Goal: Task Accomplishment & Management: Complete application form

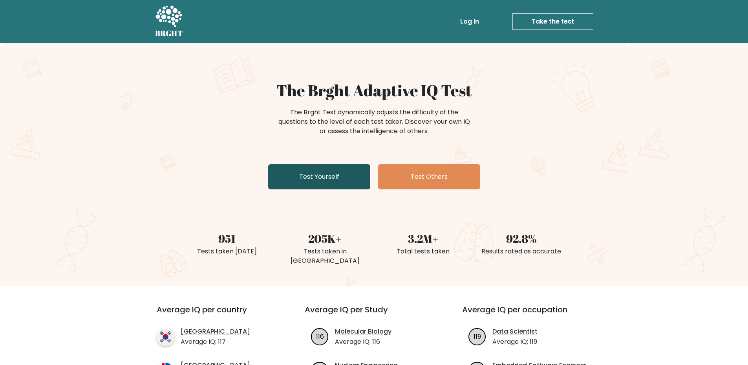
click at [348, 177] on link "Test Yourself" at bounding box center [319, 176] width 102 height 25
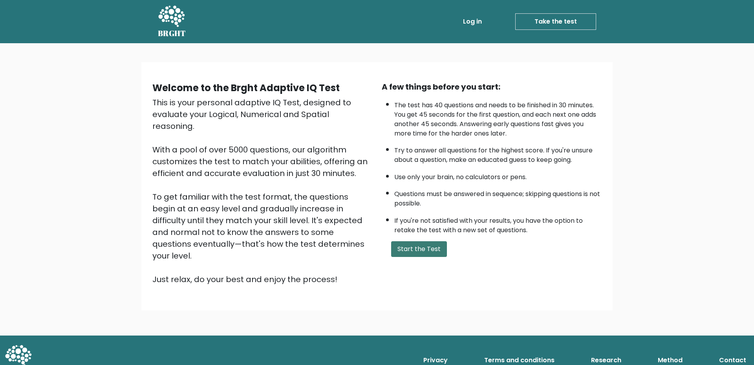
click at [421, 248] on button "Start the Test" at bounding box center [419, 249] width 56 height 16
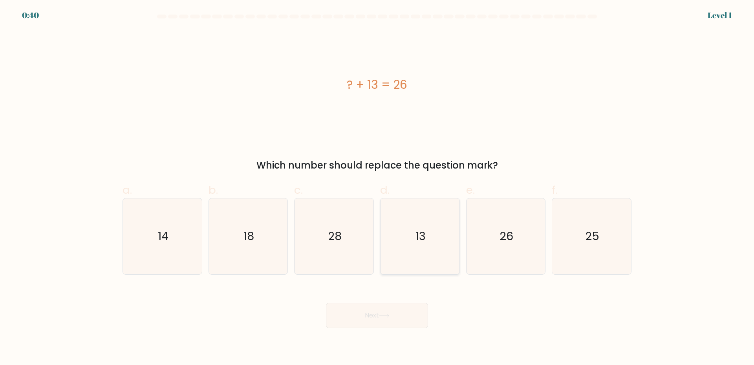
click at [408, 232] on icon "13" at bounding box center [420, 236] width 76 height 76
click at [377, 188] on input "d. 13" at bounding box center [377, 185] width 0 height 5
radio input "true"
click at [384, 318] on icon at bounding box center [384, 315] width 11 height 4
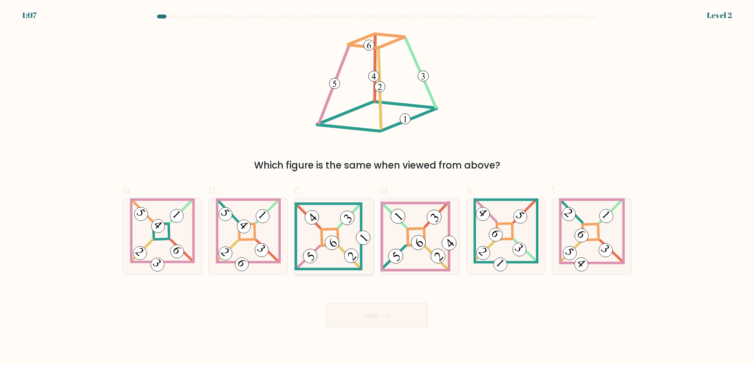
click at [342, 239] on icon at bounding box center [333, 236] width 79 height 68
click at [377, 188] on input "c." at bounding box center [377, 185] width 0 height 5
radio input "true"
drag, startPoint x: 366, startPoint y: 321, endPoint x: 358, endPoint y: 314, distance: 10.8
click at [367, 320] on button "Next" at bounding box center [377, 315] width 102 height 25
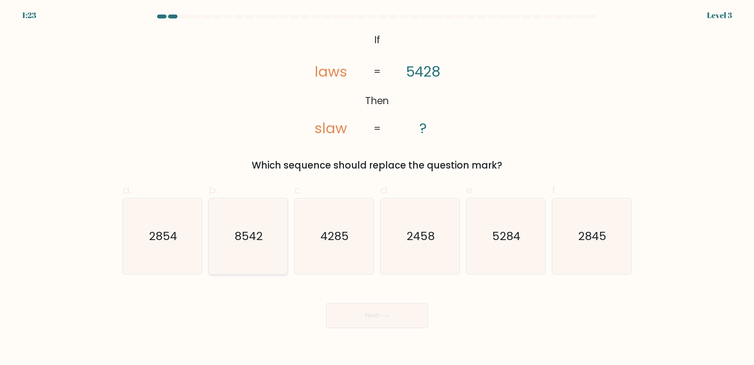
click at [244, 244] on text "8542" at bounding box center [249, 236] width 28 height 16
click at [377, 188] on input "b. 8542" at bounding box center [377, 185] width 0 height 5
radio input "true"
click at [387, 320] on button "Next" at bounding box center [377, 315] width 102 height 25
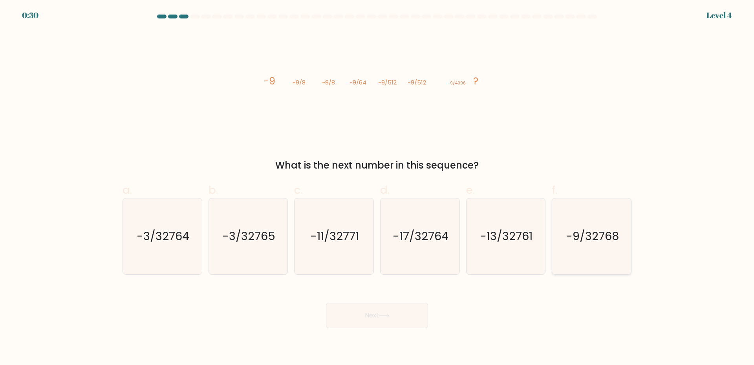
drag, startPoint x: 572, startPoint y: 231, endPoint x: 504, endPoint y: 289, distance: 89.4
click at [572, 231] on text "-9/32768" at bounding box center [592, 236] width 53 height 16
click at [377, 188] on input "f. -9/32768" at bounding box center [377, 185] width 0 height 5
radio input "true"
click at [406, 325] on button "Next" at bounding box center [377, 315] width 102 height 25
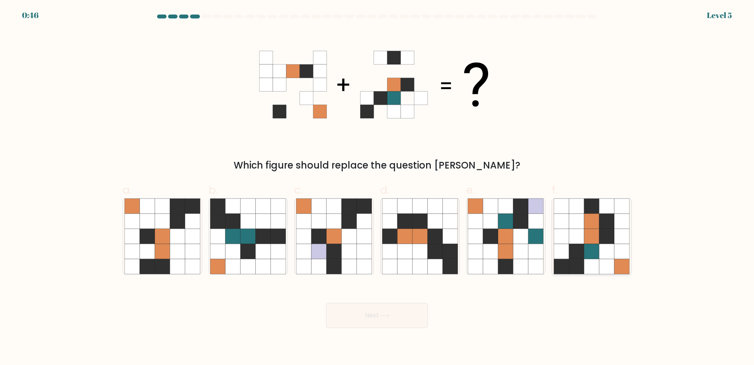
click at [597, 242] on icon at bounding box center [591, 236] width 15 height 15
click at [377, 188] on input "f." at bounding box center [377, 185] width 0 height 5
radio input "true"
click at [373, 321] on button "Next" at bounding box center [377, 315] width 102 height 25
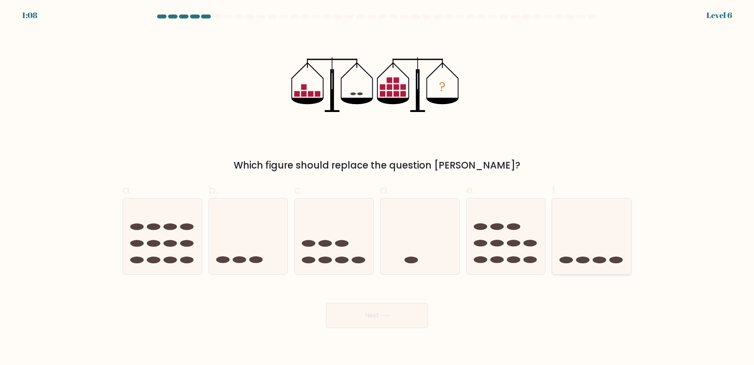
click at [584, 247] on icon at bounding box center [591, 235] width 79 height 65
click at [377, 188] on input "f." at bounding box center [377, 185] width 0 height 5
radio input "true"
click at [390, 322] on button "Next" at bounding box center [377, 315] width 102 height 25
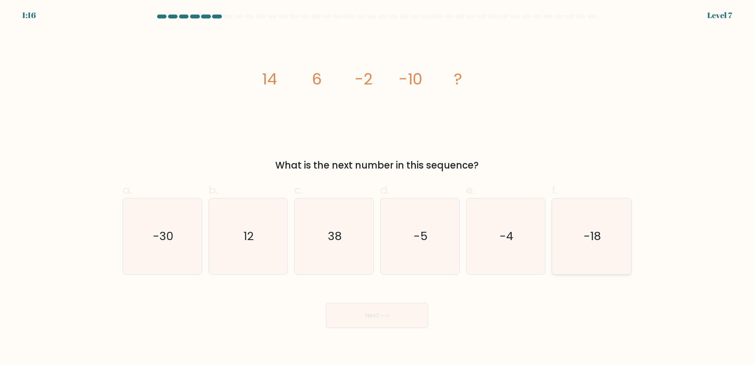
click at [568, 238] on icon "-18" at bounding box center [592, 236] width 76 height 76
click at [377, 188] on input "f. -18" at bounding box center [377, 185] width 0 height 5
radio input "true"
drag, startPoint x: 397, startPoint y: 318, endPoint x: 352, endPoint y: 304, distance: 46.9
click at [397, 318] on button "Next" at bounding box center [377, 315] width 102 height 25
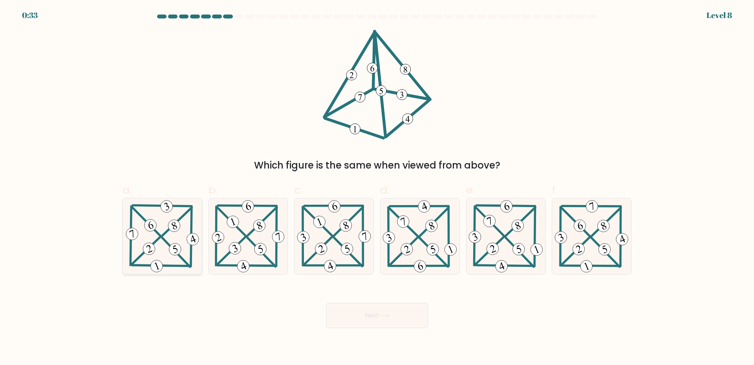
click at [156, 223] on icon at bounding box center [162, 236] width 77 height 76
click at [377, 188] on input "a." at bounding box center [377, 185] width 0 height 5
radio input "true"
drag, startPoint x: 365, startPoint y: 322, endPoint x: 351, endPoint y: 317, distance: 14.8
click at [365, 322] on button "Next" at bounding box center [377, 315] width 102 height 25
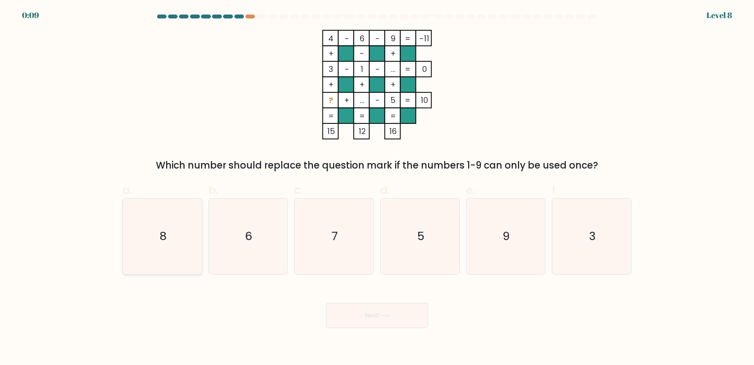
click at [187, 241] on icon "8" at bounding box center [162, 236] width 76 height 76
click at [377, 188] on input "a. 8" at bounding box center [377, 185] width 0 height 5
radio input "true"
click at [399, 312] on button "Next" at bounding box center [377, 315] width 102 height 25
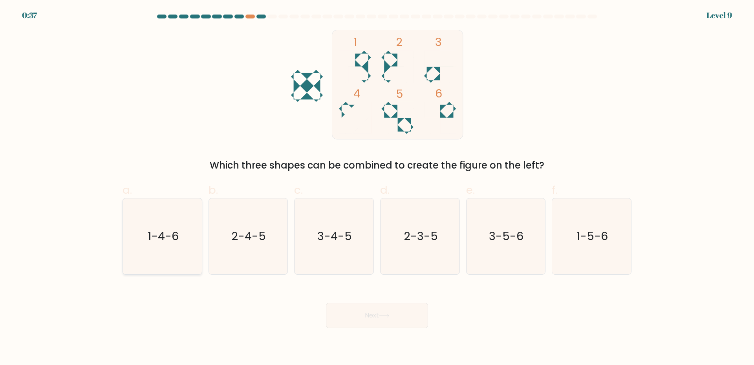
click at [187, 260] on icon "1-4-6" at bounding box center [162, 236] width 76 height 76
click at [377, 188] on input "a. 1-4-6" at bounding box center [377, 185] width 0 height 5
radio input "true"
click at [378, 324] on button "Next" at bounding box center [377, 315] width 102 height 25
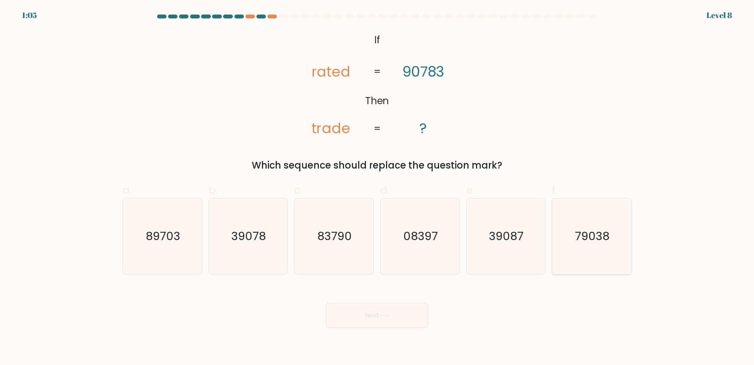
click at [562, 259] on icon "79038" at bounding box center [592, 236] width 76 height 76
click at [377, 188] on input "f. 79038" at bounding box center [377, 185] width 0 height 5
radio input "true"
click at [380, 312] on button "Next" at bounding box center [377, 315] width 102 height 25
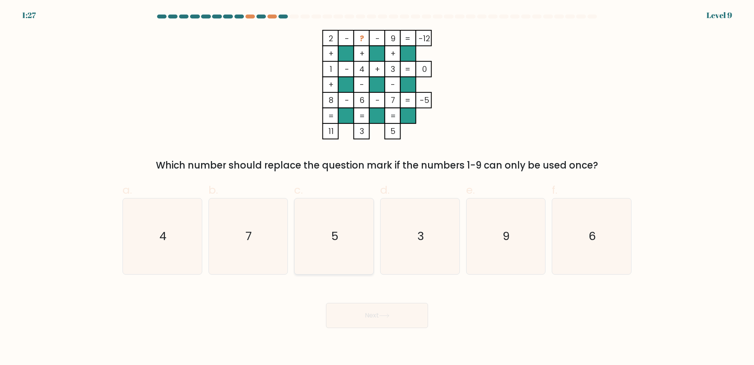
click at [322, 247] on icon "5" at bounding box center [334, 236] width 76 height 76
click at [377, 188] on input "c. 5" at bounding box center [377, 185] width 0 height 5
radio input "true"
drag, startPoint x: 392, startPoint y: 319, endPoint x: 387, endPoint y: 315, distance: 6.4
click at [392, 319] on button "Next" at bounding box center [377, 315] width 102 height 25
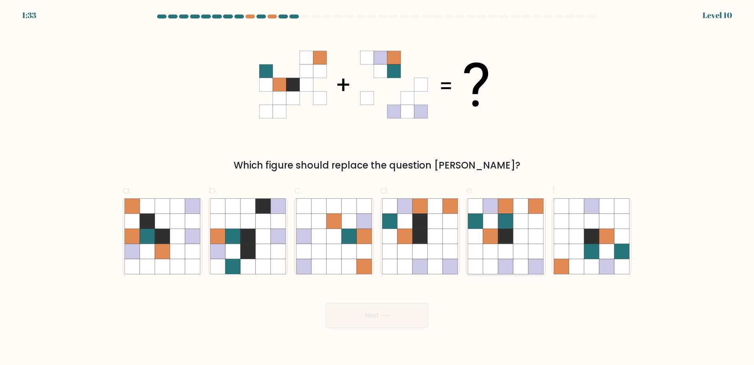
click at [499, 237] on icon at bounding box center [505, 236] width 15 height 15
click at [377, 188] on input "e." at bounding box center [377, 185] width 0 height 5
radio input "true"
drag, startPoint x: 382, startPoint y: 319, endPoint x: 377, endPoint y: 313, distance: 8.1
click at [382, 318] on button "Next" at bounding box center [377, 315] width 102 height 25
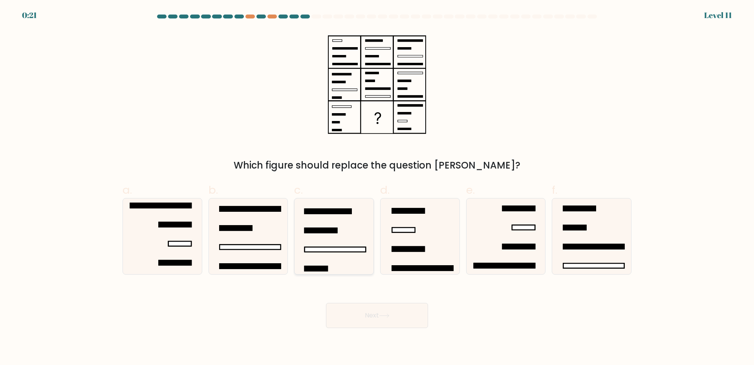
click at [327, 258] on icon at bounding box center [334, 236] width 76 height 76
click at [377, 188] on input "c." at bounding box center [377, 185] width 0 height 5
radio input "true"
click at [408, 316] on button "Next" at bounding box center [377, 315] width 102 height 25
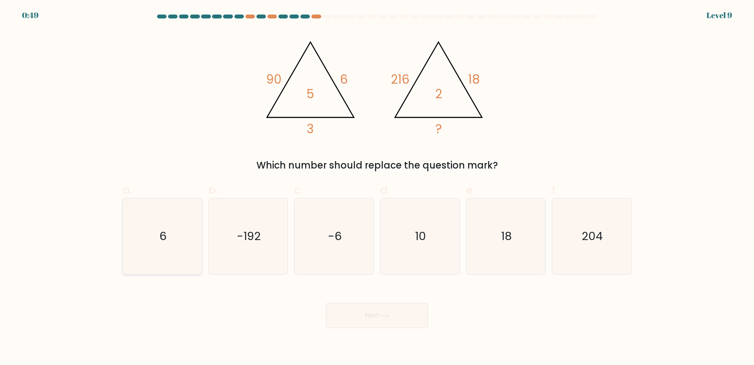
click at [179, 236] on icon "6" at bounding box center [162, 236] width 76 height 76
click at [377, 188] on input "a. 6" at bounding box center [377, 185] width 0 height 5
radio input "true"
click at [387, 324] on button "Next" at bounding box center [377, 315] width 102 height 25
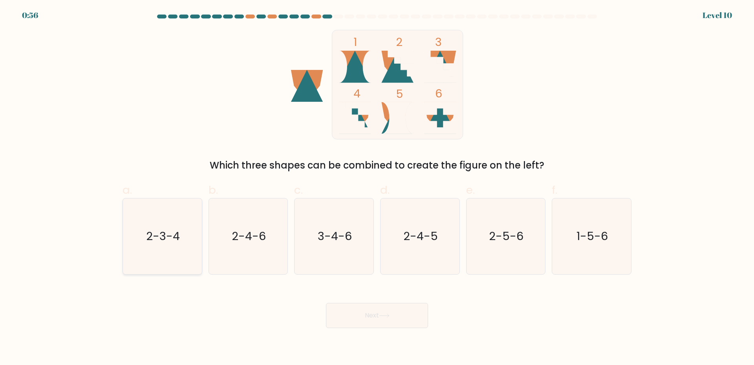
click at [149, 230] on text "2-3-4" at bounding box center [163, 236] width 34 height 16
click at [377, 188] on input "a. 2-3-4" at bounding box center [377, 185] width 0 height 5
radio input "true"
drag, startPoint x: 404, startPoint y: 313, endPoint x: 395, endPoint y: 313, distance: 9.8
click at [404, 313] on button "Next" at bounding box center [377, 315] width 102 height 25
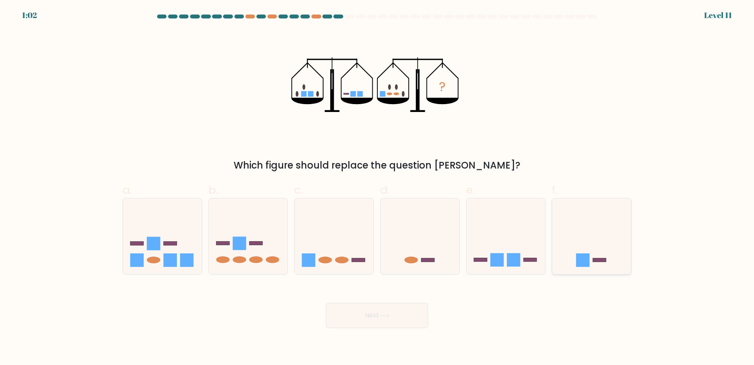
click at [576, 261] on icon at bounding box center [591, 235] width 79 height 65
click at [377, 188] on input "f." at bounding box center [377, 185] width 0 height 5
radio input "true"
click at [395, 316] on button "Next" at bounding box center [377, 315] width 102 height 25
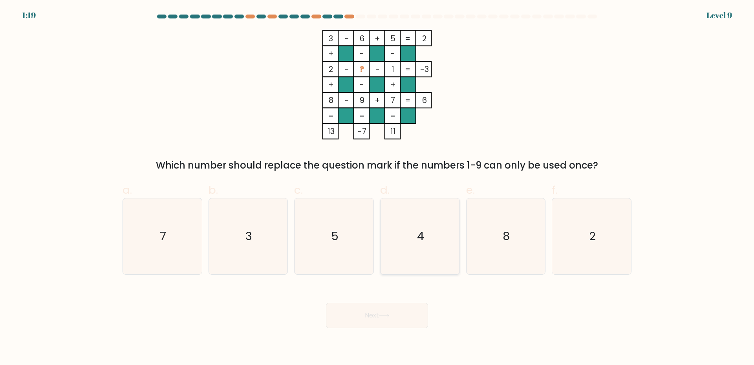
click at [426, 252] on icon "4" at bounding box center [420, 236] width 76 height 76
click at [377, 188] on input "d. 4" at bounding box center [377, 185] width 0 height 5
radio input "true"
drag, startPoint x: 390, startPoint y: 312, endPoint x: 192, endPoint y: 289, distance: 199.3
click at [388, 312] on button "Next" at bounding box center [377, 315] width 102 height 25
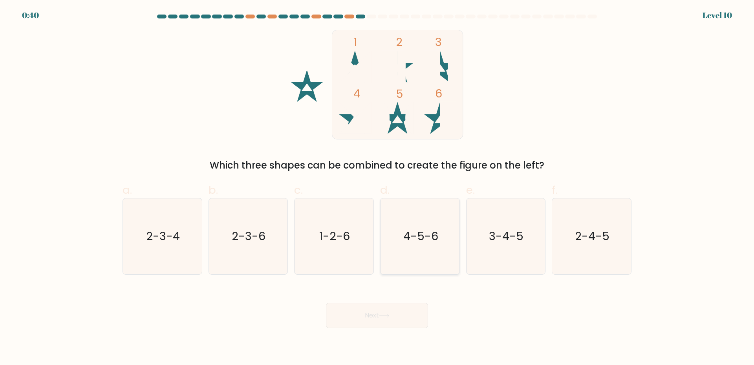
drag, startPoint x: 396, startPoint y: 223, endPoint x: 397, endPoint y: 266, distance: 43.2
click at [397, 223] on icon "4-5-6" at bounding box center [420, 236] width 76 height 76
click at [377, 188] on input "d. 4-5-6" at bounding box center [377, 185] width 0 height 5
radio input "true"
click at [395, 312] on button "Next" at bounding box center [377, 315] width 102 height 25
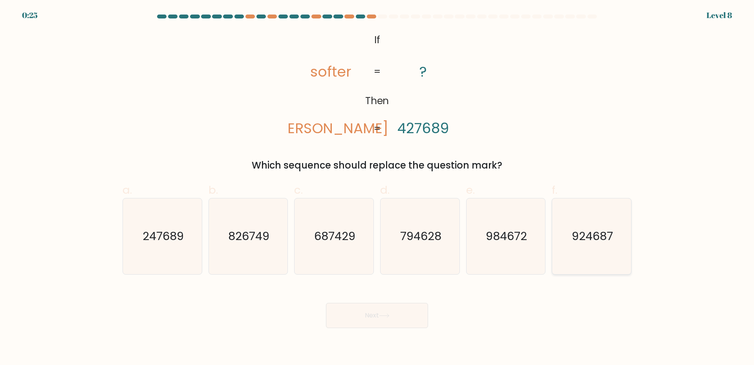
click at [595, 240] on text "924687" at bounding box center [592, 236] width 41 height 16
click at [377, 188] on input "f. 924687" at bounding box center [377, 185] width 0 height 5
radio input "true"
click at [391, 312] on button "Next" at bounding box center [377, 315] width 102 height 25
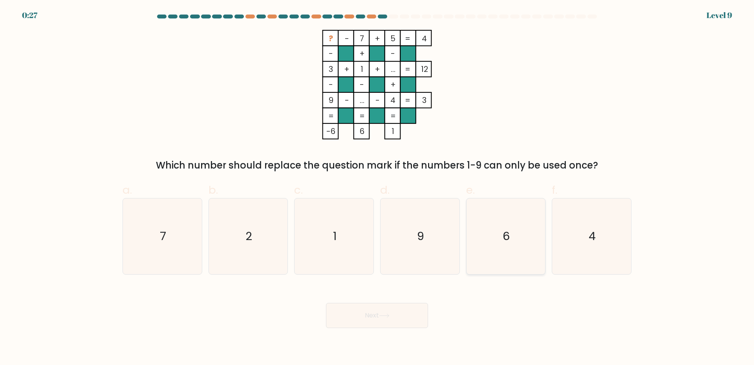
click at [499, 245] on icon "6" at bounding box center [506, 236] width 76 height 76
click at [377, 188] on input "e. 6" at bounding box center [377, 185] width 0 height 5
radio input "true"
click at [351, 318] on button "Next" at bounding box center [377, 315] width 102 height 25
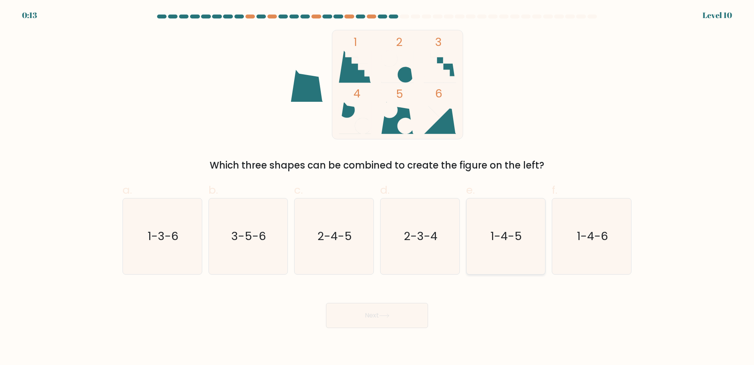
click at [515, 246] on icon "1-4-5" at bounding box center [506, 236] width 76 height 76
click at [377, 188] on input "e. 1-4-5" at bounding box center [377, 185] width 0 height 5
radio input "true"
drag, startPoint x: 375, startPoint y: 321, endPoint x: 279, endPoint y: 308, distance: 97.1
click at [376, 321] on button "Next" at bounding box center [377, 315] width 102 height 25
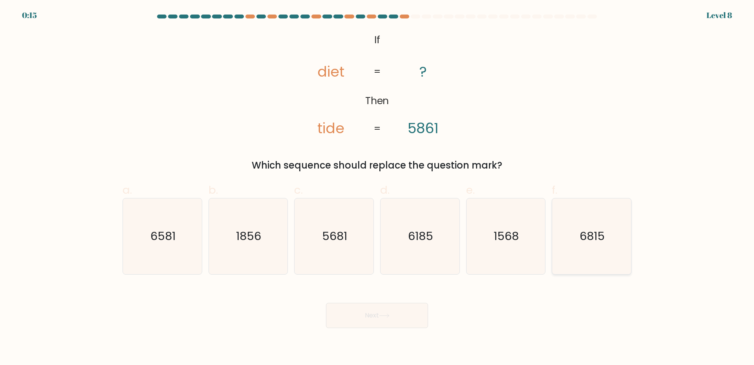
click at [605, 238] on icon "6815" at bounding box center [592, 236] width 76 height 76
click at [377, 188] on input "f. 6815" at bounding box center [377, 185] width 0 height 5
radio input "true"
click at [379, 319] on button "Next" at bounding box center [377, 315] width 102 height 25
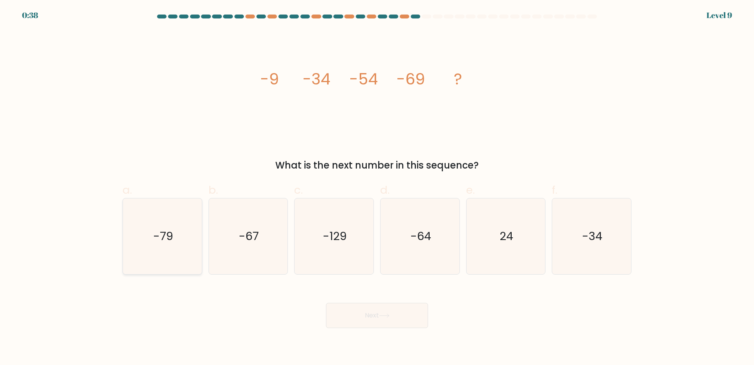
click at [168, 232] on text "-79" at bounding box center [163, 236] width 20 height 16
click at [377, 188] on input "a. -79" at bounding box center [377, 185] width 0 height 5
radio input "true"
click at [378, 322] on button "Next" at bounding box center [377, 315] width 102 height 25
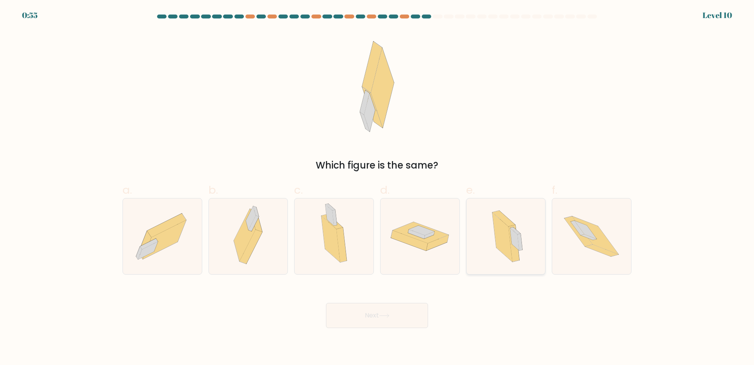
click at [518, 242] on icon at bounding box center [514, 239] width 9 height 22
click at [377, 188] on input "e." at bounding box center [377, 185] width 0 height 5
radio input "true"
drag, startPoint x: 396, startPoint y: 320, endPoint x: 379, endPoint y: 315, distance: 17.8
click at [396, 320] on button "Next" at bounding box center [377, 315] width 102 height 25
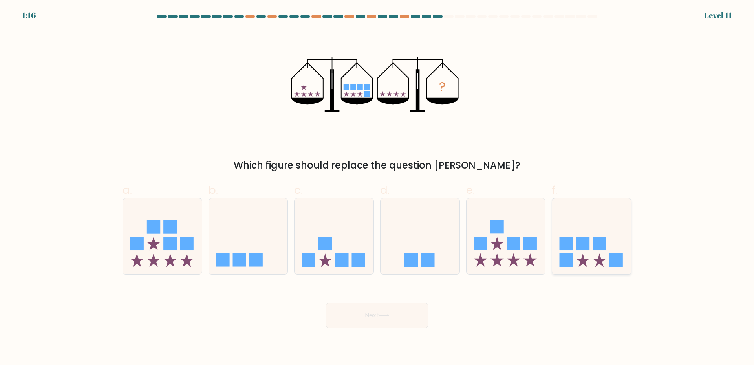
click at [618, 232] on icon at bounding box center [591, 235] width 79 height 65
click at [377, 188] on input "f." at bounding box center [377, 185] width 0 height 5
radio input "true"
click at [388, 331] on body "1:15 Level 11" at bounding box center [377, 182] width 754 height 365
click at [392, 322] on button "Next" at bounding box center [377, 315] width 102 height 25
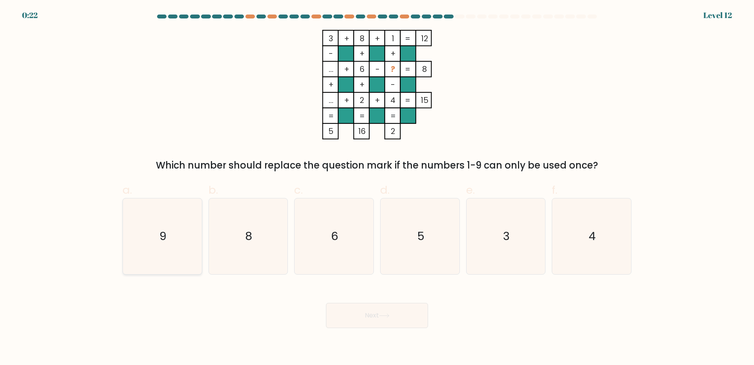
drag, startPoint x: 180, startPoint y: 255, endPoint x: 186, endPoint y: 255, distance: 5.9
click at [179, 255] on icon "9" at bounding box center [162, 236] width 76 height 76
click at [377, 188] on input "a. 9" at bounding box center [377, 185] width 0 height 5
radio input "true"
click at [388, 313] on button "Next" at bounding box center [377, 315] width 102 height 25
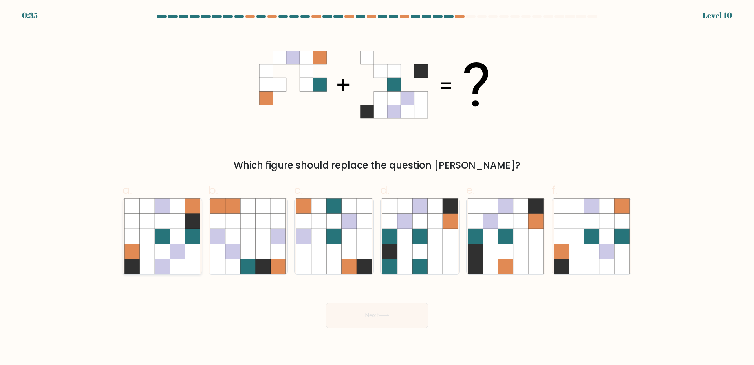
click at [154, 251] on icon at bounding box center [147, 251] width 15 height 15
click at [377, 188] on input "a." at bounding box center [377, 185] width 0 height 5
radio input "true"
click at [400, 318] on button "Next" at bounding box center [377, 315] width 102 height 25
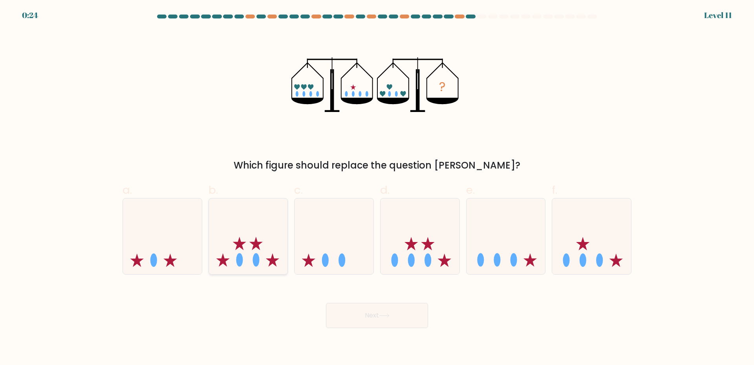
click at [259, 249] on icon at bounding box center [255, 243] width 13 height 13
click at [377, 188] on input "b." at bounding box center [377, 185] width 0 height 5
radio input "true"
click at [409, 318] on button "Next" at bounding box center [377, 315] width 102 height 25
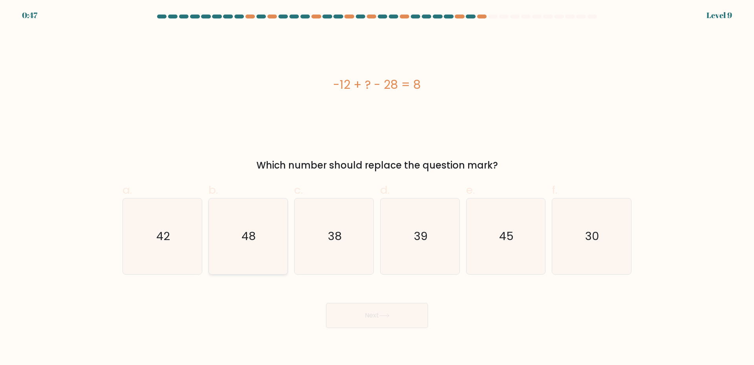
click at [266, 256] on icon "48" at bounding box center [248, 236] width 76 height 76
click at [377, 188] on input "b. 48" at bounding box center [377, 185] width 0 height 5
radio input "true"
click at [376, 318] on button "Next" at bounding box center [377, 315] width 102 height 25
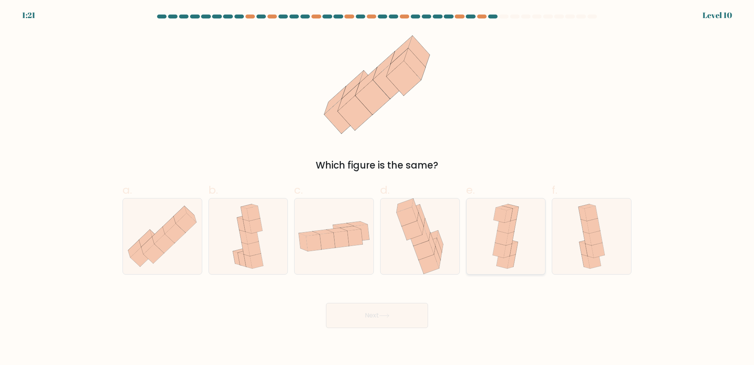
click at [517, 255] on icon at bounding box center [505, 236] width 35 height 76
click at [377, 188] on input "e." at bounding box center [377, 185] width 0 height 5
radio input "true"
click at [379, 322] on button "Next" at bounding box center [377, 315] width 102 height 25
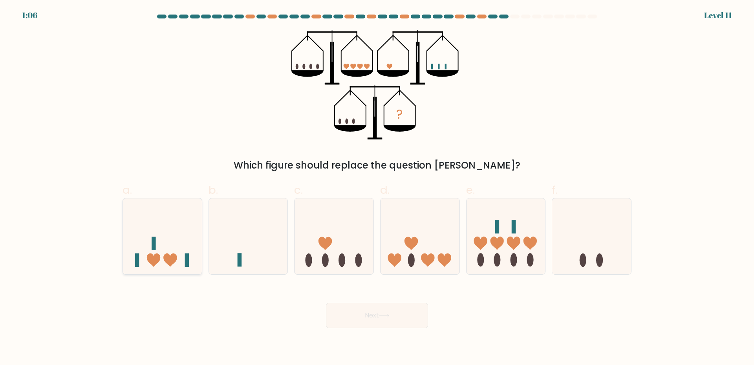
click at [162, 243] on icon at bounding box center [162, 235] width 79 height 65
click at [377, 188] on input "a." at bounding box center [377, 185] width 0 height 5
radio input "true"
click at [378, 321] on button "Next" at bounding box center [377, 315] width 102 height 25
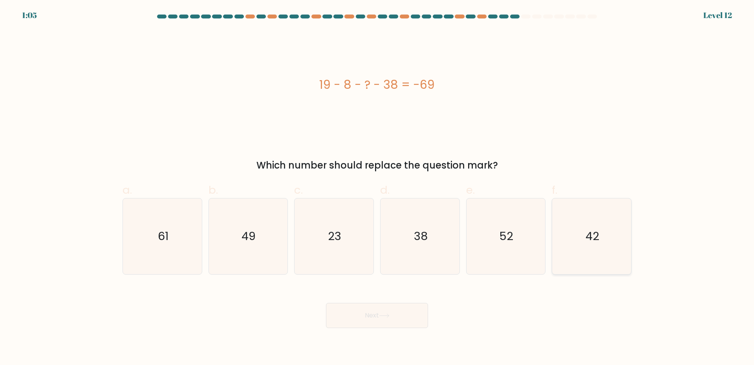
click at [598, 245] on icon "42" at bounding box center [592, 236] width 76 height 76
click at [377, 188] on input "f. 42" at bounding box center [377, 185] width 0 height 5
radio input "true"
click at [390, 308] on button "Next" at bounding box center [377, 315] width 102 height 25
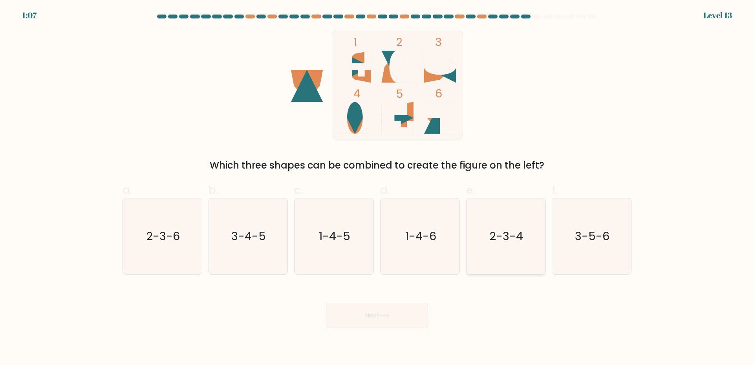
click at [513, 246] on icon "2-3-4" at bounding box center [506, 236] width 76 height 76
click at [377, 188] on input "e. 2-3-4" at bounding box center [377, 185] width 0 height 5
radio input "true"
drag, startPoint x: 354, startPoint y: 332, endPoint x: 362, endPoint y: 324, distance: 11.4
click at [355, 331] on body "1:07 Level 13" at bounding box center [377, 182] width 754 height 365
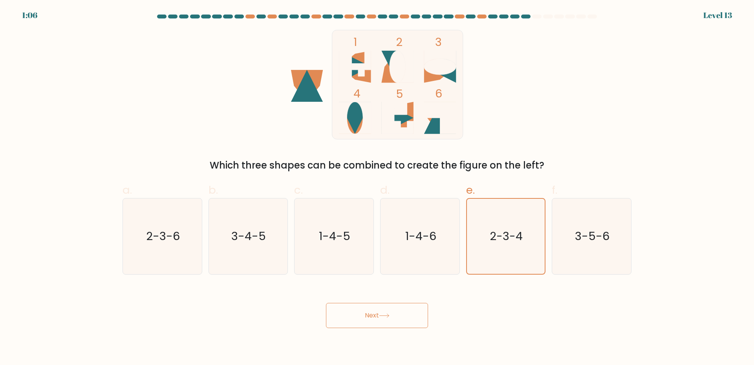
click at [366, 320] on button "Next" at bounding box center [377, 315] width 102 height 25
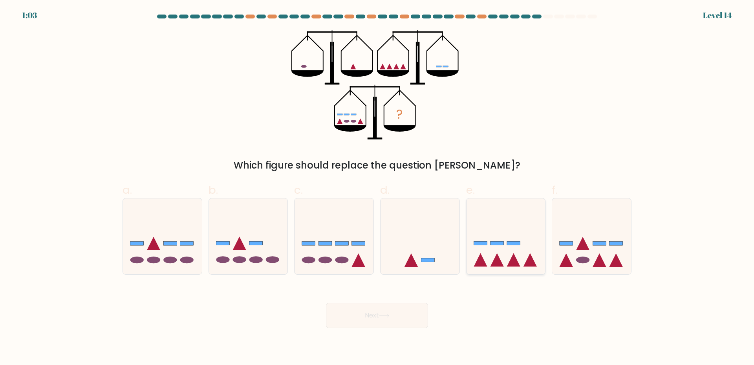
click at [485, 234] on icon at bounding box center [505, 235] width 79 height 65
click at [377, 188] on input "e." at bounding box center [377, 185] width 0 height 5
radio input "true"
click at [384, 318] on icon at bounding box center [384, 315] width 11 height 4
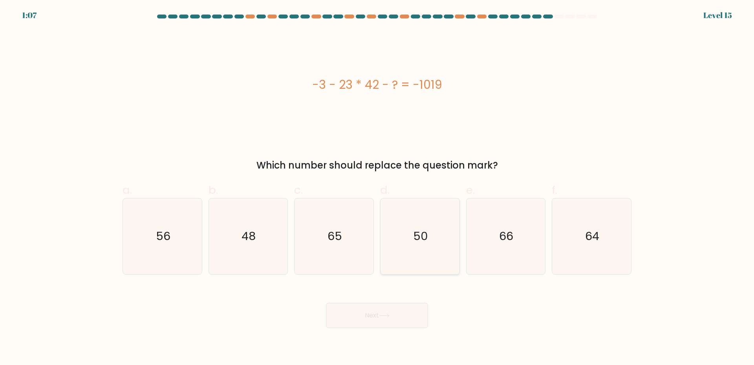
click at [421, 223] on icon "50" at bounding box center [420, 236] width 76 height 76
click at [377, 188] on input "d. 50" at bounding box center [377, 185] width 0 height 5
radio input "true"
click at [411, 309] on button "Next" at bounding box center [377, 315] width 102 height 25
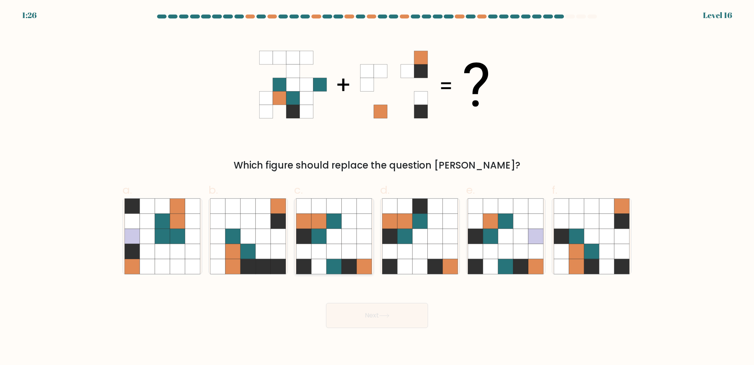
click at [312, 266] on icon at bounding box center [318, 266] width 15 height 15
click at [377, 188] on input "c." at bounding box center [377, 185] width 0 height 5
radio input "true"
drag, startPoint x: 364, startPoint y: 319, endPoint x: 286, endPoint y: 320, distance: 77.4
click at [365, 320] on button "Next" at bounding box center [377, 315] width 102 height 25
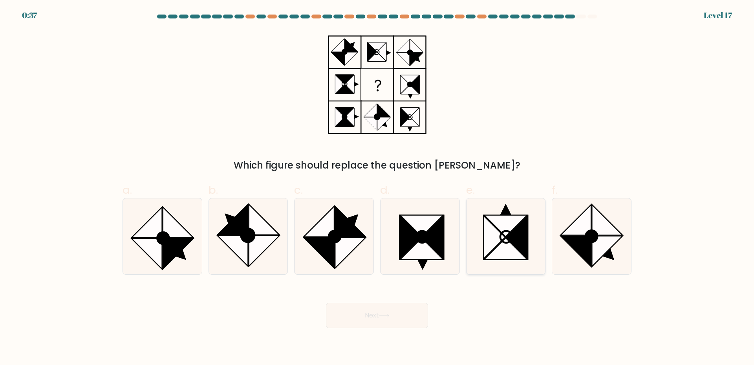
click at [506, 228] on icon at bounding box center [505, 226] width 43 height 22
click at [377, 188] on input "e." at bounding box center [377, 185] width 0 height 5
radio input "true"
click at [373, 315] on button "Next" at bounding box center [377, 315] width 102 height 25
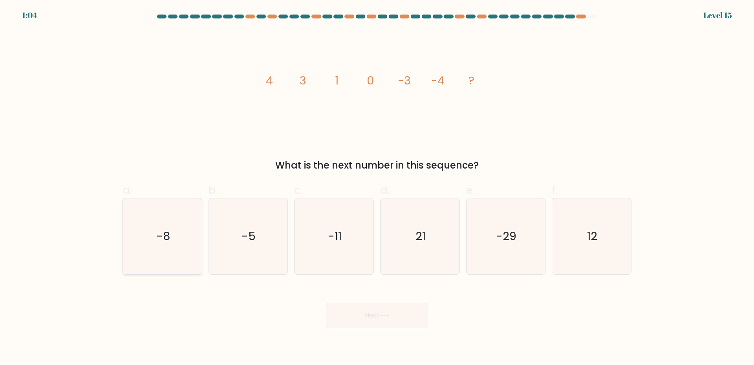
click at [165, 252] on icon "-8" at bounding box center [162, 236] width 76 height 76
click at [377, 188] on input "a. -8" at bounding box center [377, 185] width 0 height 5
radio input "true"
click at [365, 320] on button "Next" at bounding box center [377, 315] width 102 height 25
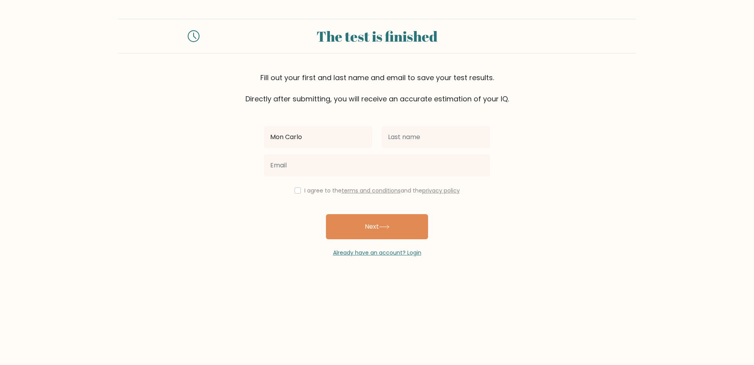
type input "Mon Carlo"
type input "de [PERSON_NAME]"
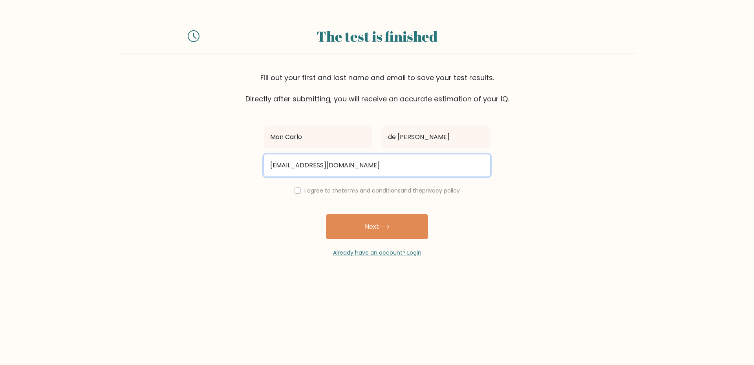
type input "[EMAIL_ADDRESS][DOMAIN_NAME]"
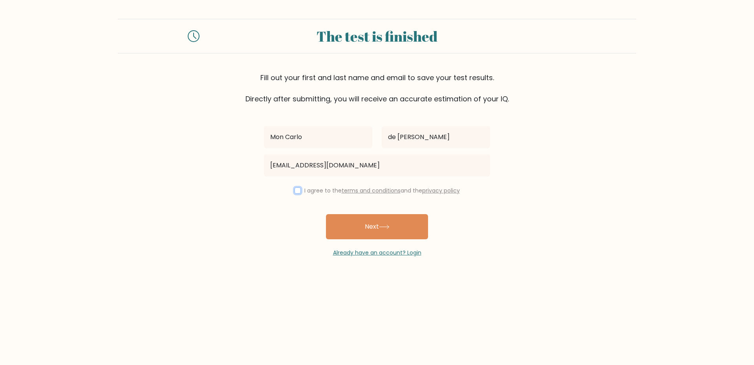
click at [296, 192] on input "checkbox" at bounding box center [297, 190] width 6 height 6
checkbox input "true"
click at [375, 227] on button "Next" at bounding box center [377, 226] width 102 height 25
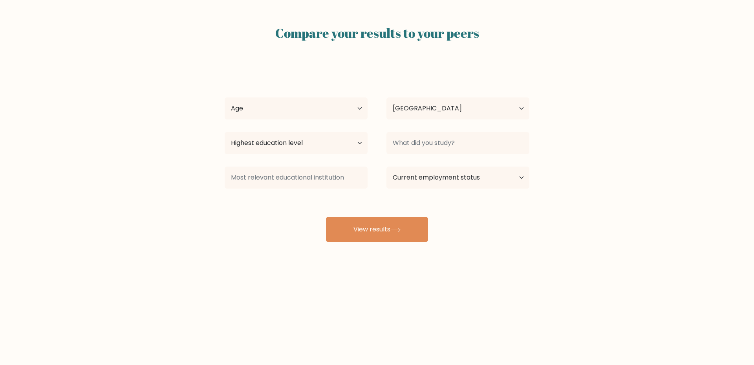
select select "PH"
click at [269, 113] on select "Age Under [DEMOGRAPHIC_DATA] [DEMOGRAPHIC_DATA] [DEMOGRAPHIC_DATA] [DEMOGRAPHIC…" at bounding box center [296, 108] width 143 height 22
select select "25_34"
click at [225, 97] on select "Age Under [DEMOGRAPHIC_DATA] [DEMOGRAPHIC_DATA] [DEMOGRAPHIC_DATA] [DEMOGRAPHIC…" at bounding box center [296, 108] width 143 height 22
click at [275, 143] on select "Highest education level No schooling Primary Lower Secondary Upper Secondary Oc…" at bounding box center [296, 143] width 143 height 22
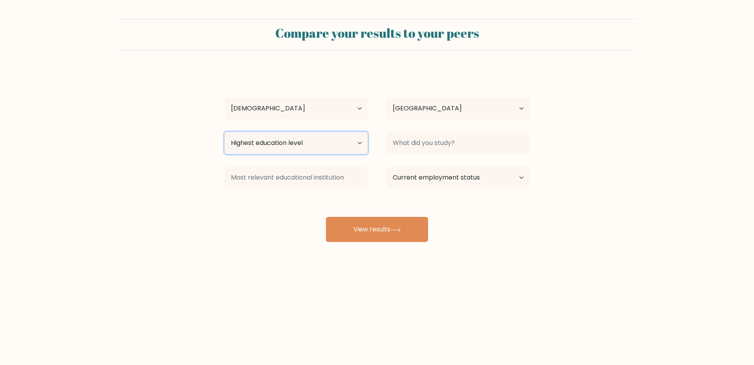
select select "bachelors_degree"
click at [225, 132] on select "Highest education level No schooling Primary Lower Secondary Upper Secondary Oc…" at bounding box center [296, 143] width 143 height 22
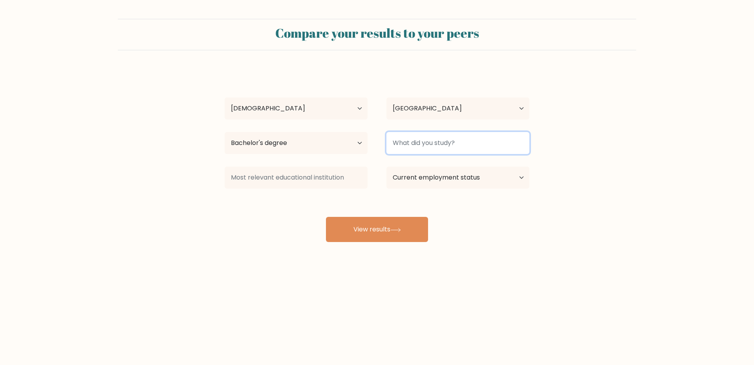
click at [446, 137] on input at bounding box center [457, 143] width 143 height 22
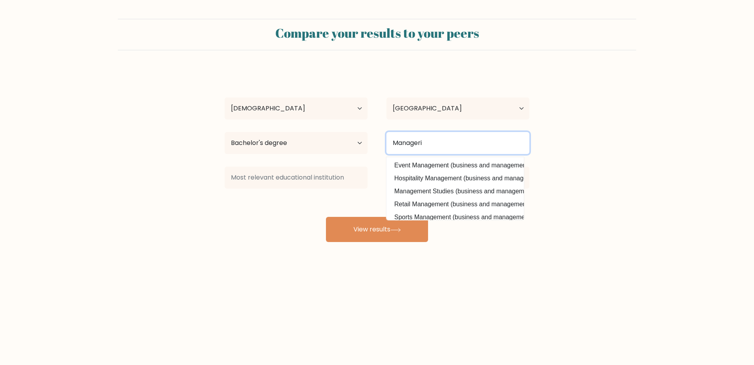
type input "Manageria"
type input "Business Management"
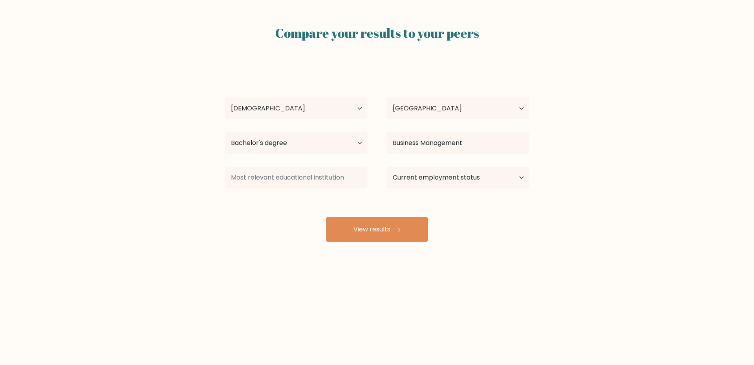
click at [460, 170] on div "Mon [PERSON_NAME] Age Under [DEMOGRAPHIC_DATA] [DEMOGRAPHIC_DATA] [DEMOGRAPHIC_…" at bounding box center [377, 155] width 314 height 173
click at [451, 181] on select "Current employment status Employed Student Retired Other / prefer not to answer" at bounding box center [457, 177] width 143 height 22
select select "other"
click at [386, 166] on select "Current employment status Employed Student Retired Other / prefer not to answer" at bounding box center [457, 177] width 143 height 22
click at [390, 232] on button "View results" at bounding box center [377, 229] width 102 height 25
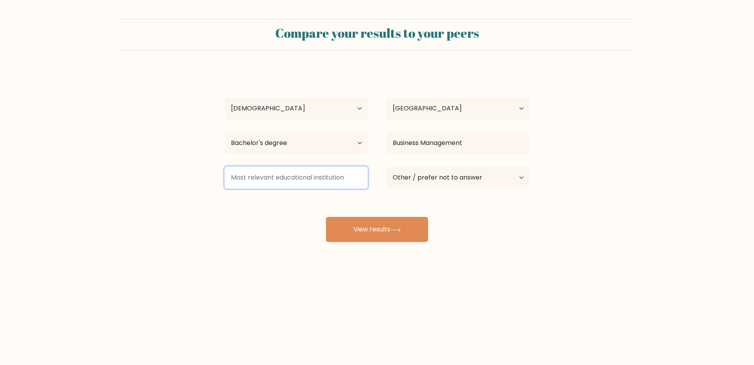
click at [278, 177] on input at bounding box center [296, 177] width 143 height 22
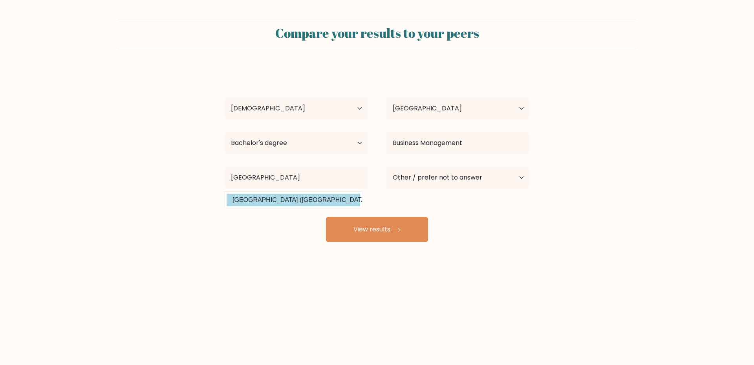
click at [298, 206] on option "[GEOGRAPHIC_DATA] ([GEOGRAPHIC_DATA])" at bounding box center [293, 200] width 133 height 13
type input "[GEOGRAPHIC_DATA]"
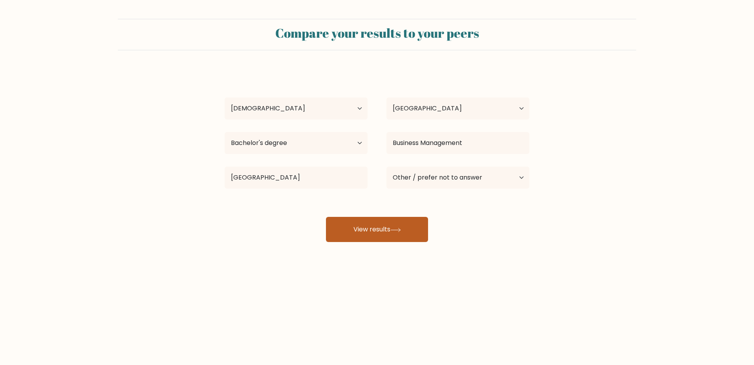
click at [400, 237] on button "View results" at bounding box center [377, 229] width 102 height 25
